Goal: Check status: Check status

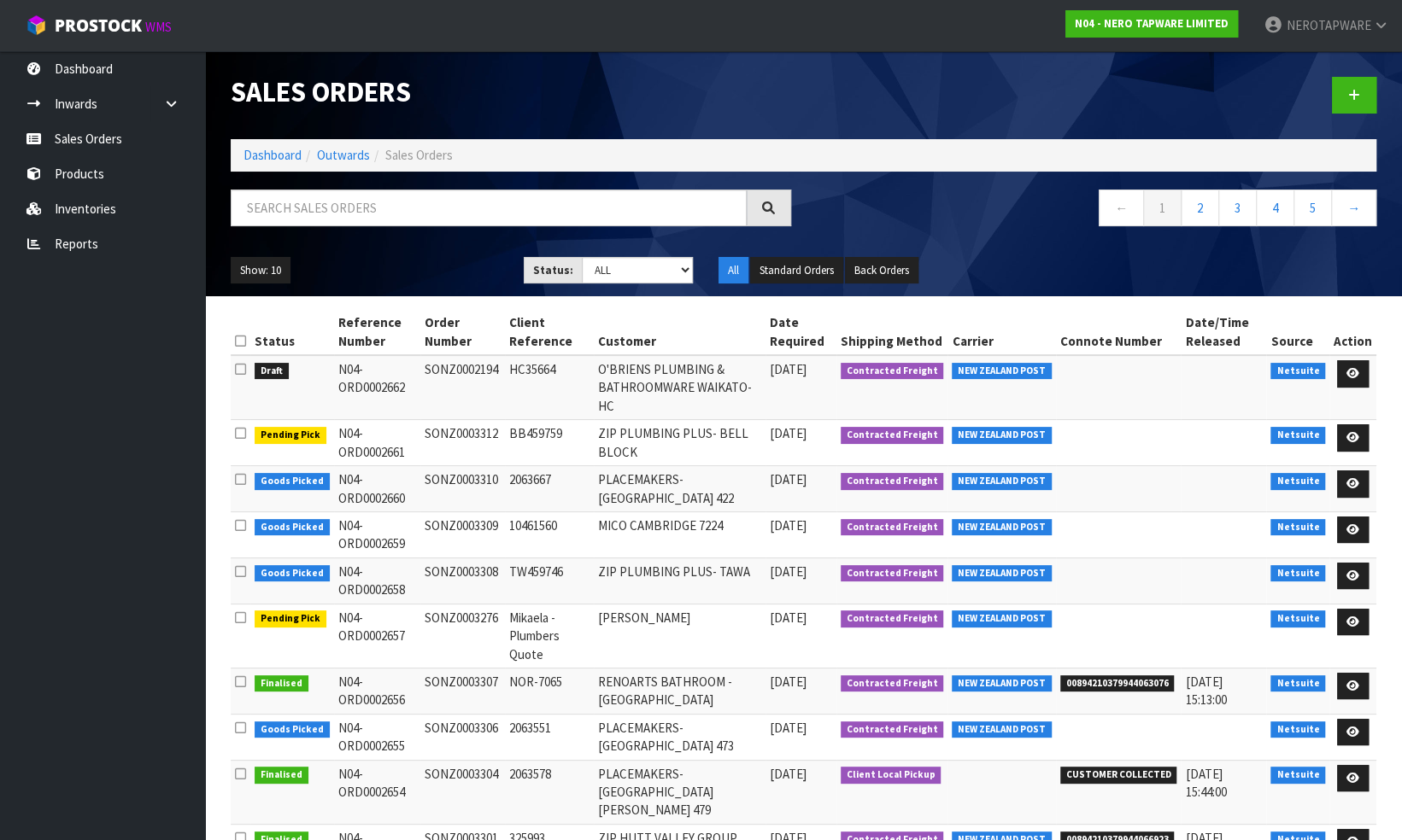
click at [476, 370] on td "SONZ0002194" at bounding box center [462, 388] width 84 height 65
copy td "SONZ0002194"
click at [940, 203] on nav "← 1 2 3 4 5 →" at bounding box center [1097, 210] width 561 height 42
